Goal: Task Accomplishment & Management: Use online tool/utility

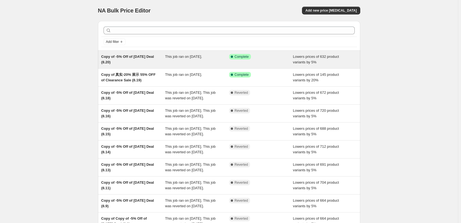
click at [221, 60] on div "This job ran on [DATE]." at bounding box center [197, 59] width 64 height 11
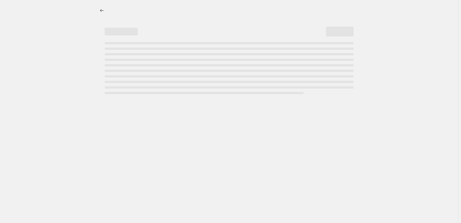
select select "percentage"
select select "pp"
select select "collection"
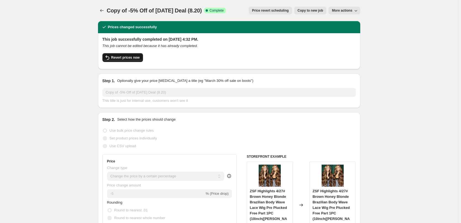
click at [129, 57] on span "Revert prices now" at bounding box center [125, 57] width 28 height 4
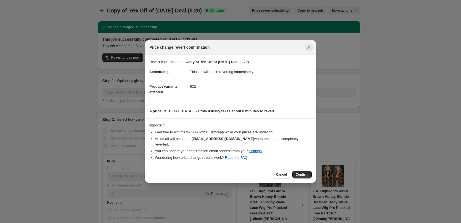
click at [307, 50] on icon "Close" at bounding box center [309, 47] width 6 height 6
